Goal: Information Seeking & Learning: Learn about a topic

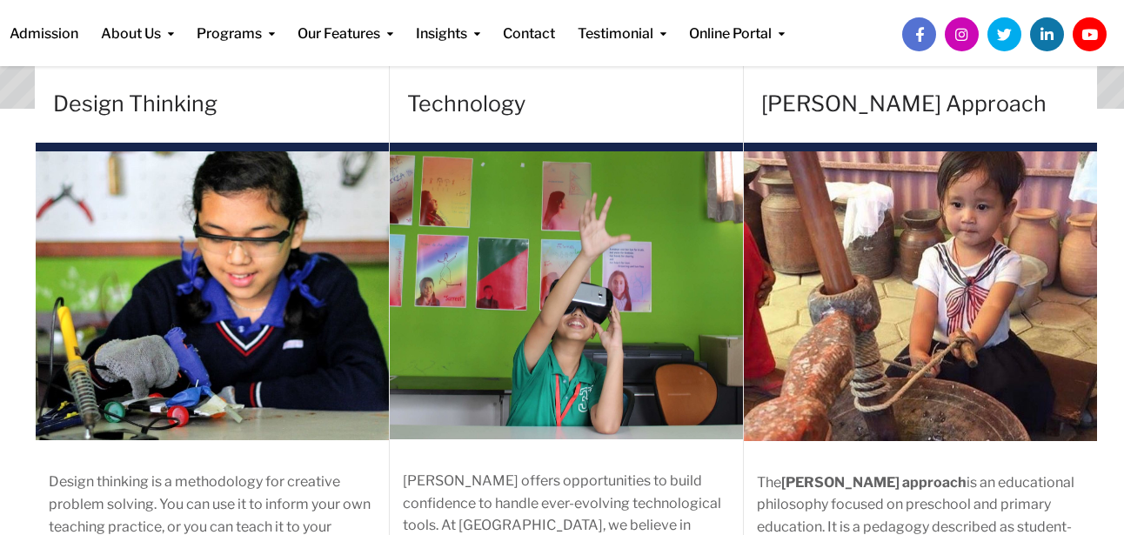
scroll to position [390, 0]
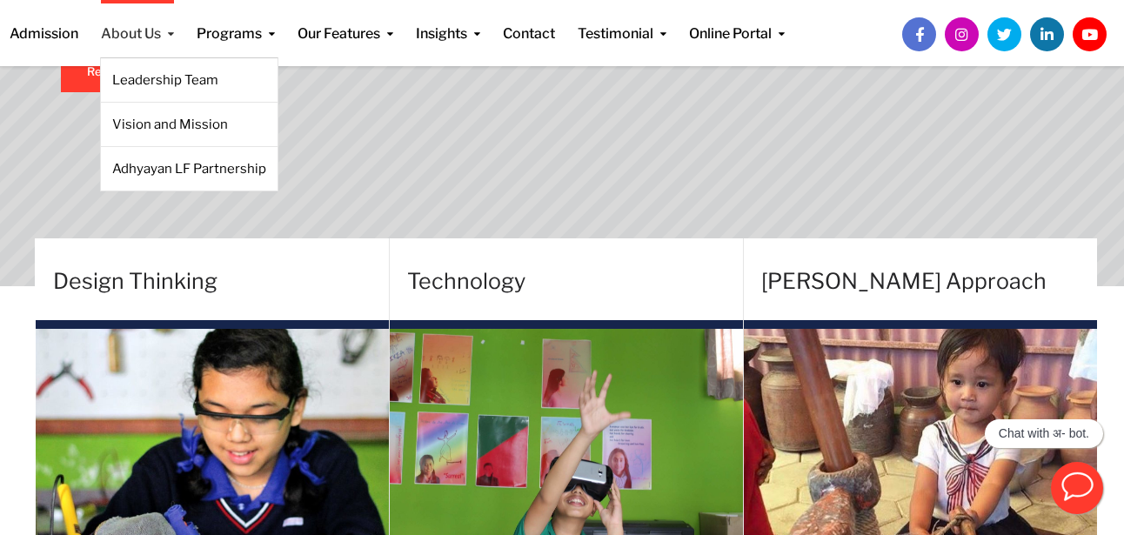
click at [170, 36] on link "About Us" at bounding box center [137, 22] width 73 height 44
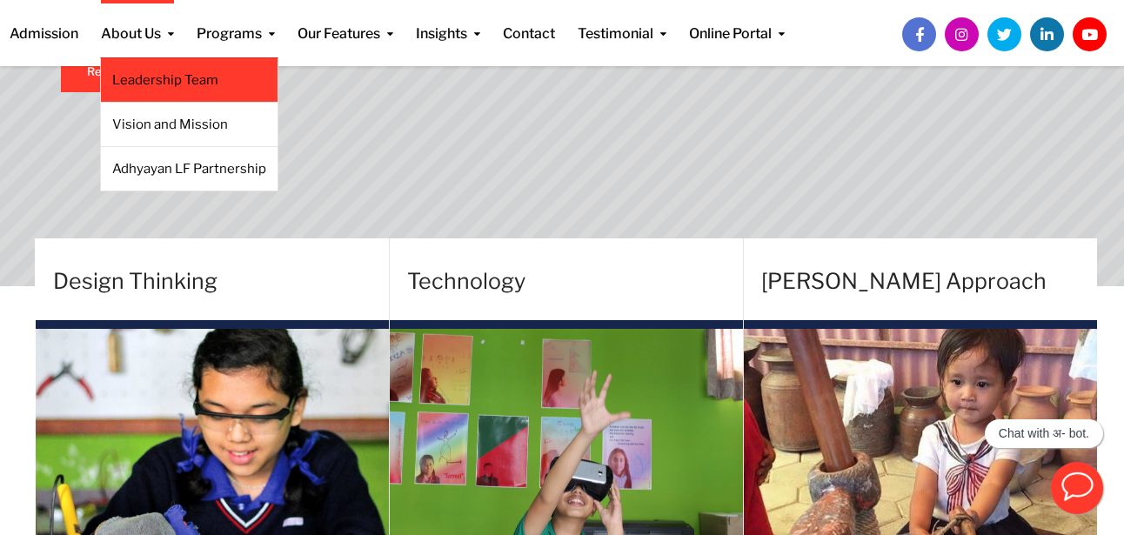
click at [170, 71] on link "Leadership Team" at bounding box center [189, 79] width 154 height 19
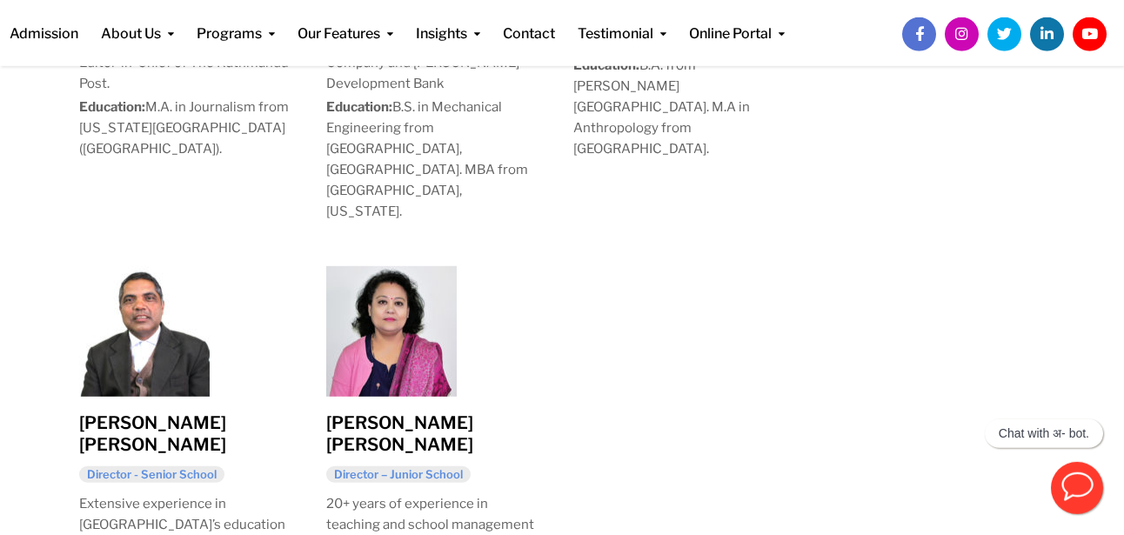
scroll to position [1551, 0]
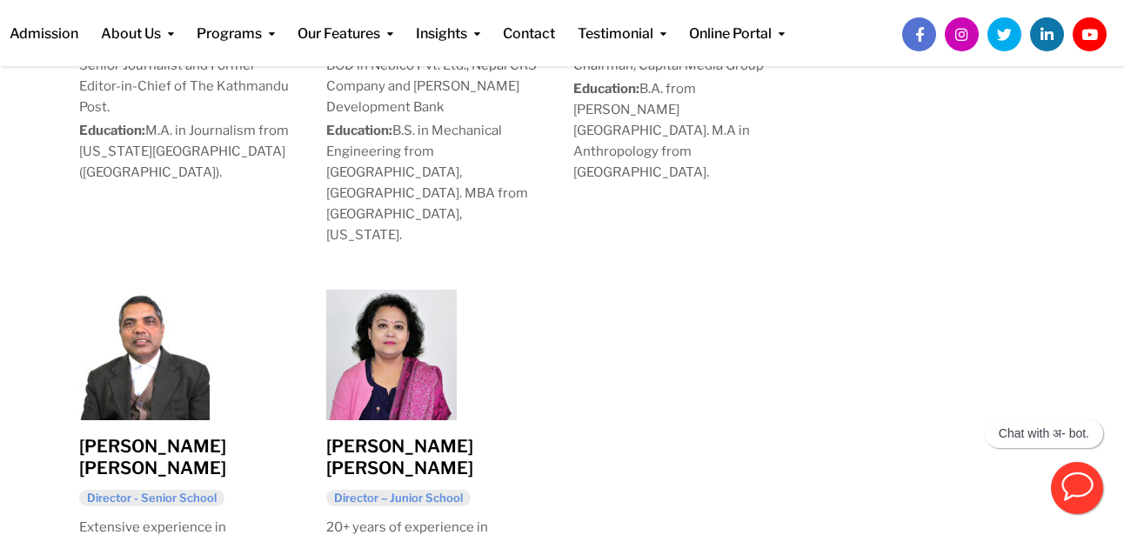
click at [408, 290] on img at bounding box center [391, 355] width 130 height 130
